Goal: Task Accomplishment & Management: Manage account settings

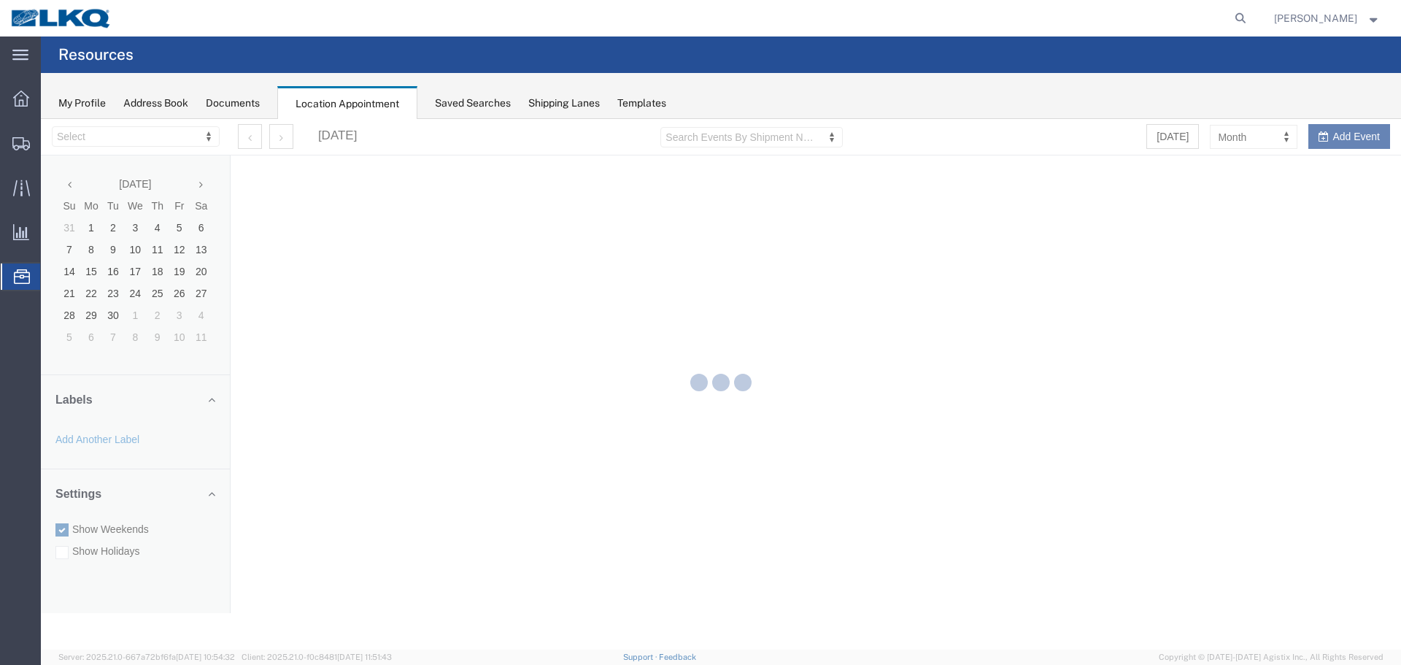
select select "28018"
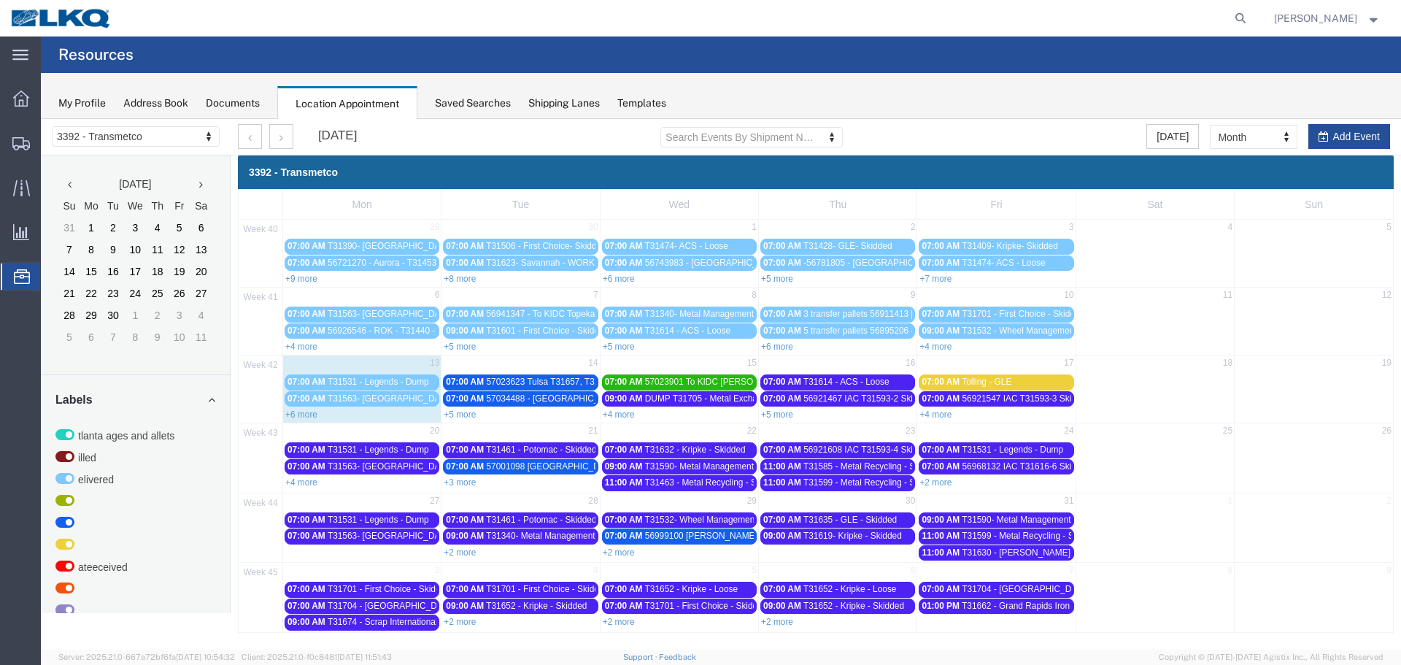
click at [307, 418] on link "+6 more" at bounding box center [301, 414] width 32 height 10
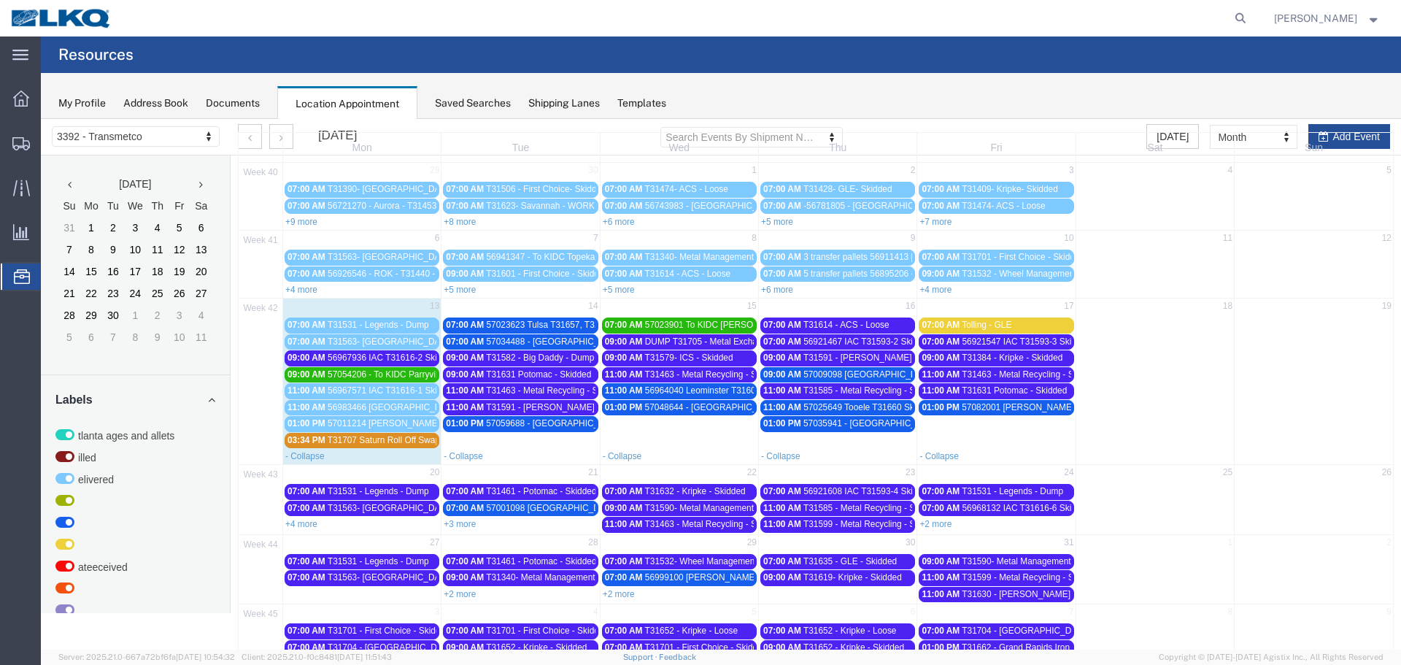
scroll to position [24, 0]
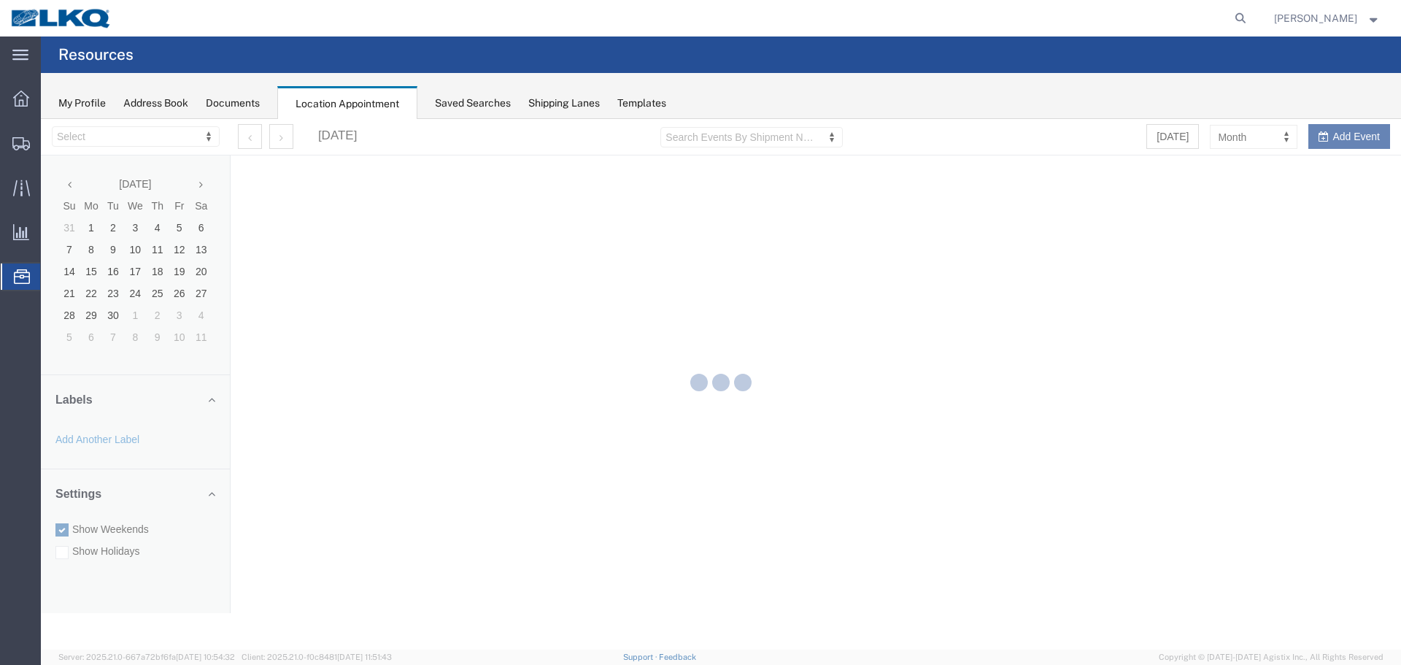
select select "28018"
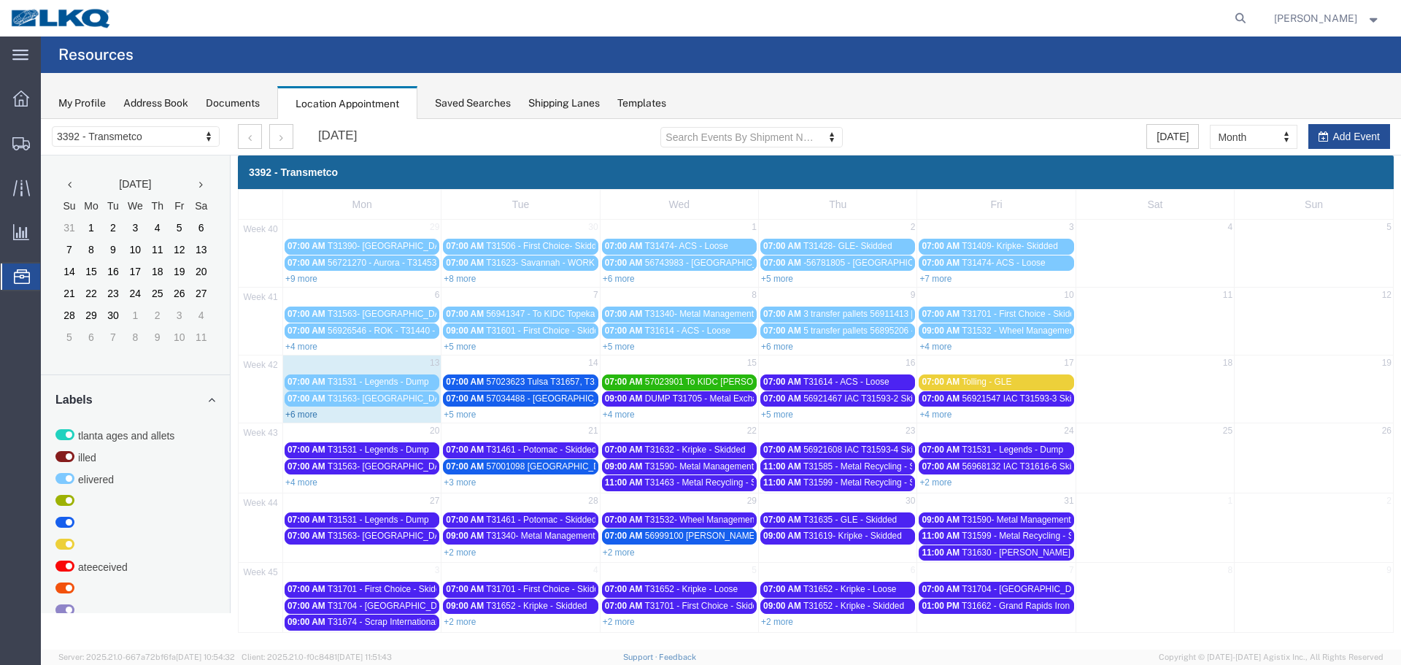
click at [309, 416] on link "+6 more" at bounding box center [301, 414] width 32 height 10
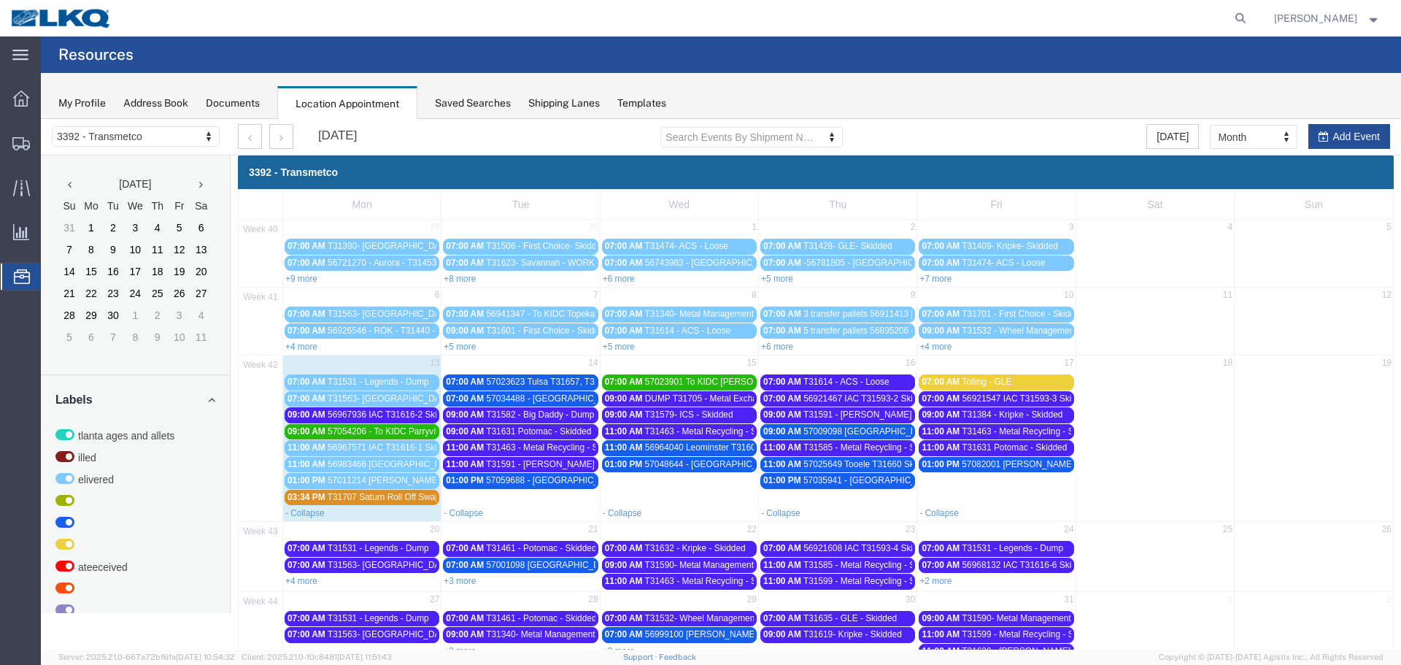
click at [401, 430] on span "57054206 - To KIDC Parryville - T31690 -" at bounding box center [407, 431] width 159 height 10
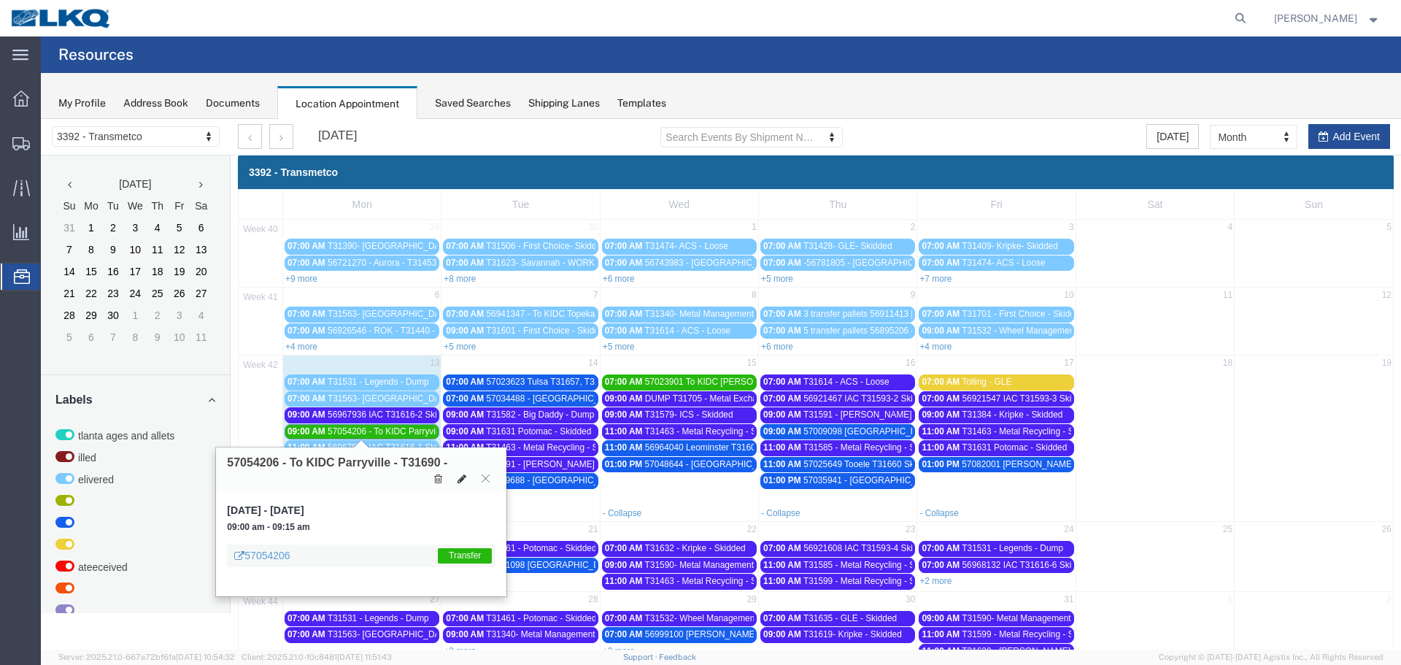
click at [464, 477] on icon at bounding box center [462, 479] width 9 height 10
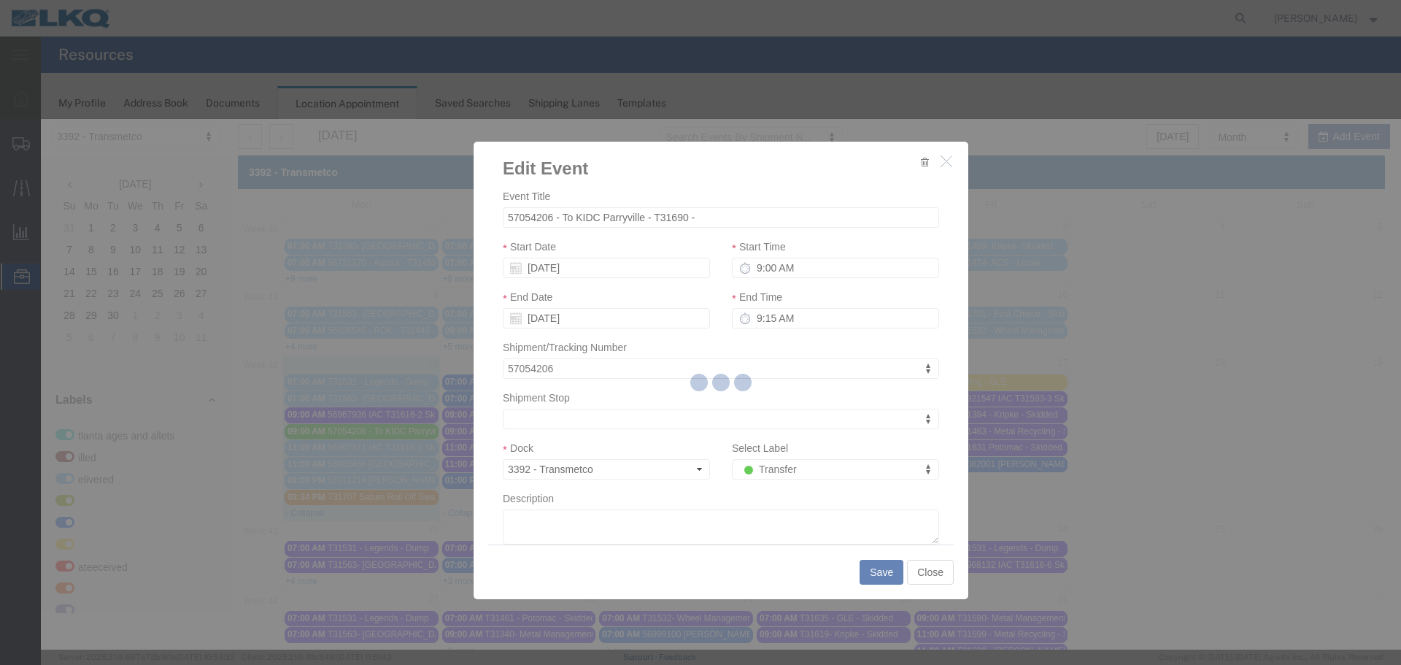
select select
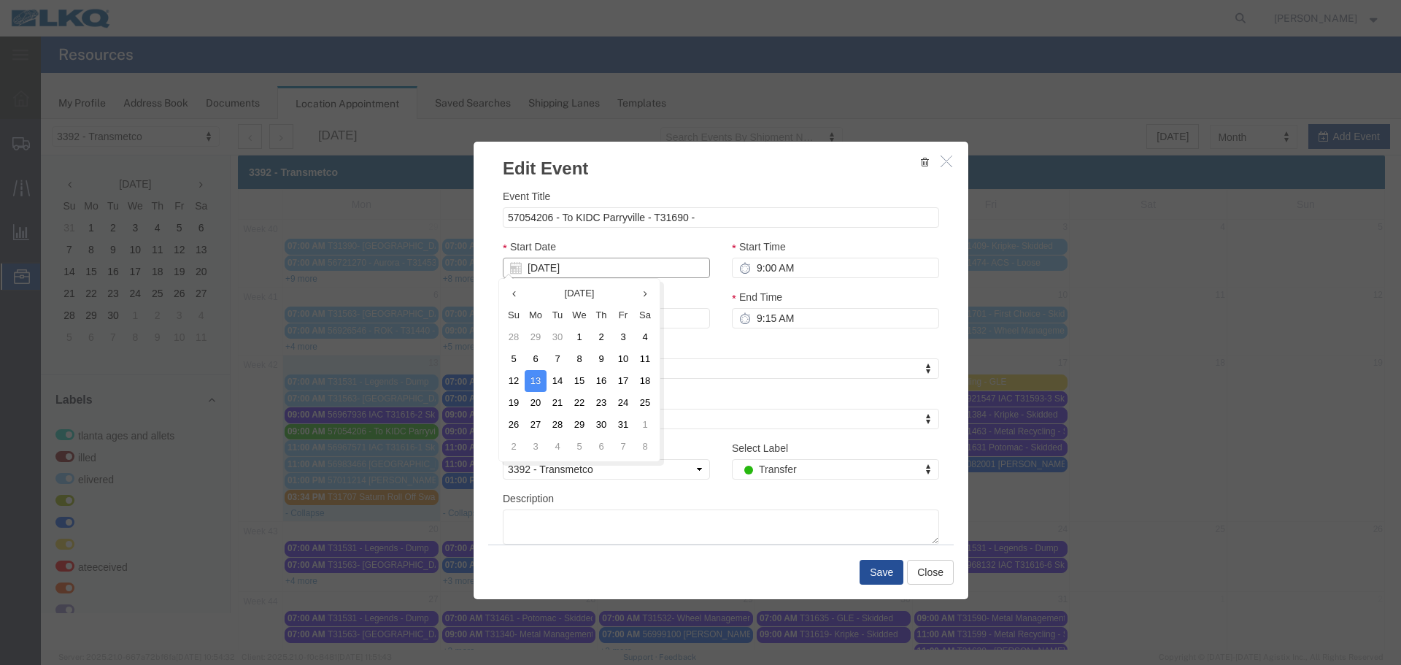
click at [587, 266] on input "10/13/2025" at bounding box center [606, 268] width 207 height 20
click at [557, 379] on td "14" at bounding box center [558, 381] width 22 height 22
type input "10/14/2025"
click at [871, 570] on button "Save" at bounding box center [882, 572] width 44 height 25
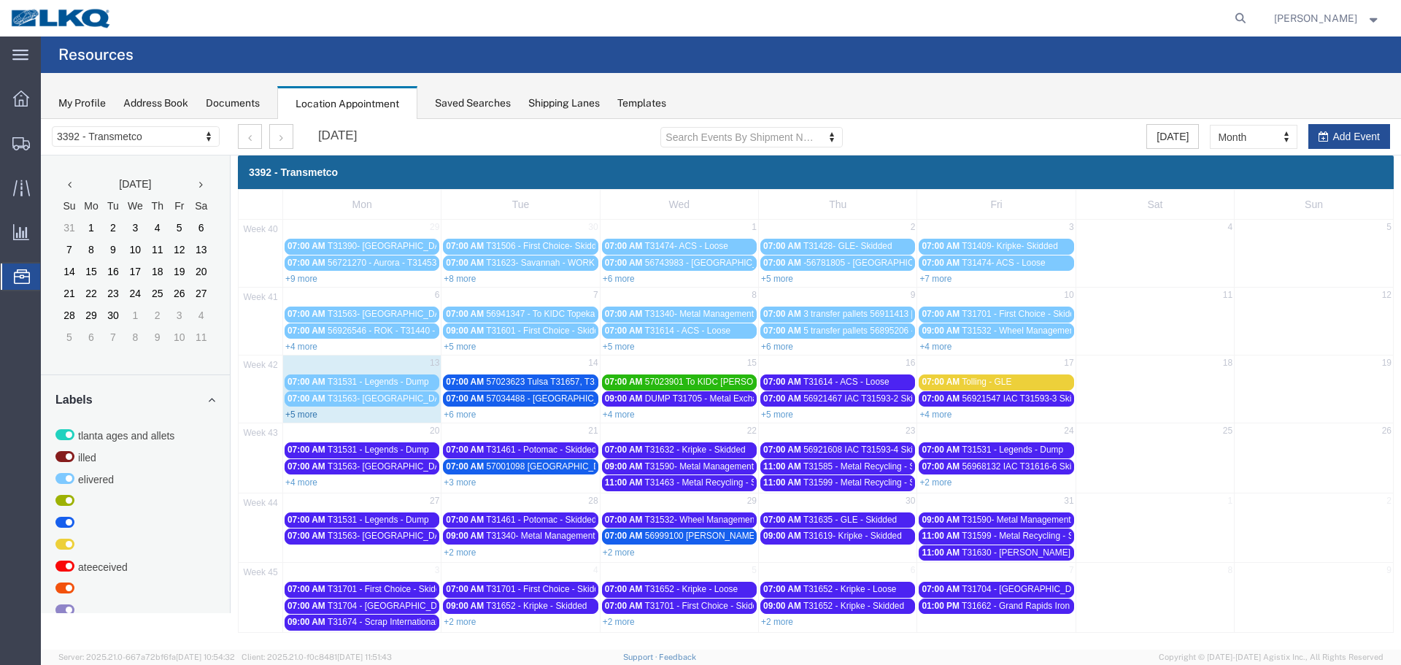
click at [294, 412] on link "+5 more" at bounding box center [301, 414] width 32 height 10
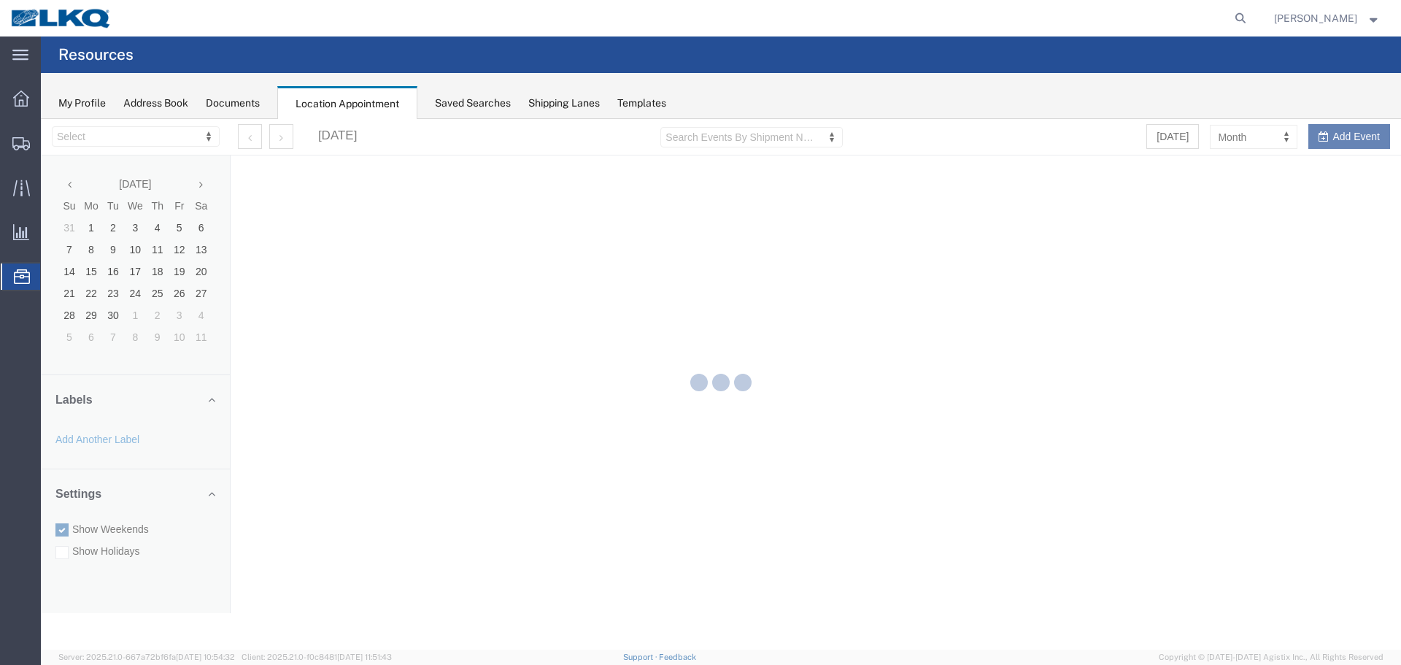
select select "28018"
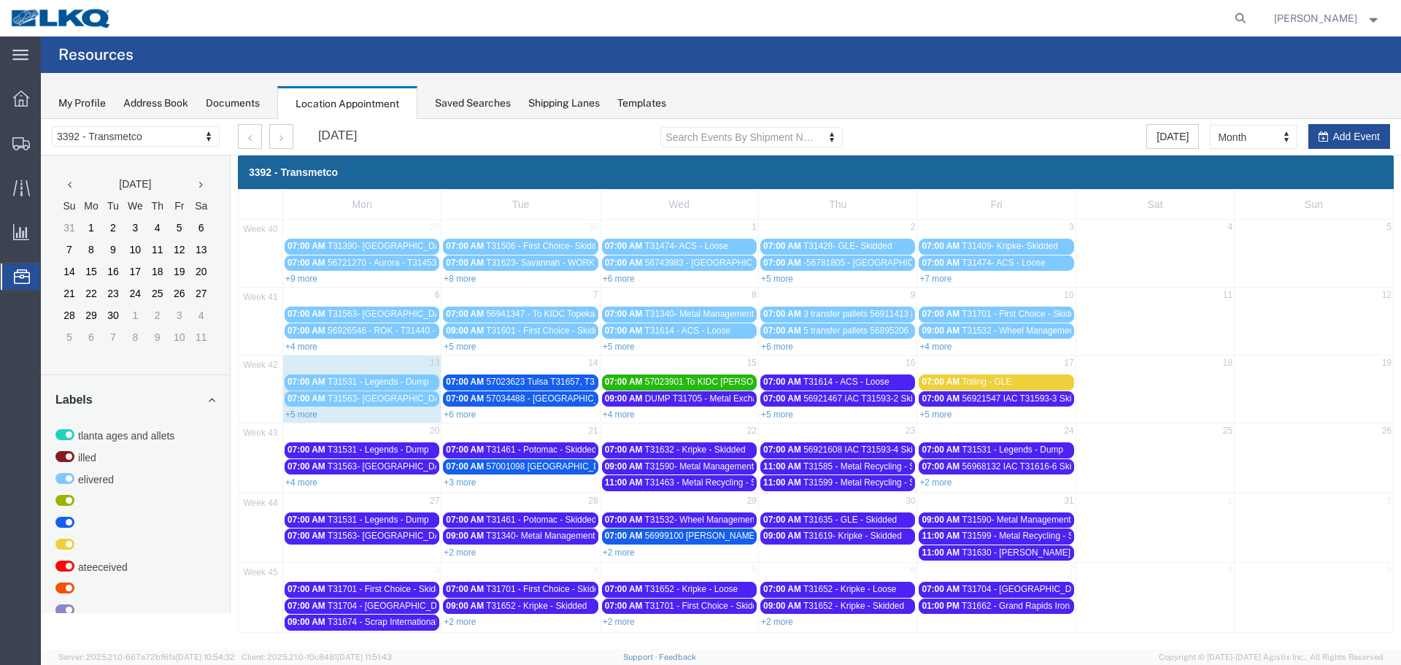
click at [310, 415] on link "+5 more" at bounding box center [301, 414] width 32 height 10
